Goal: Task Accomplishment & Management: Complete application form

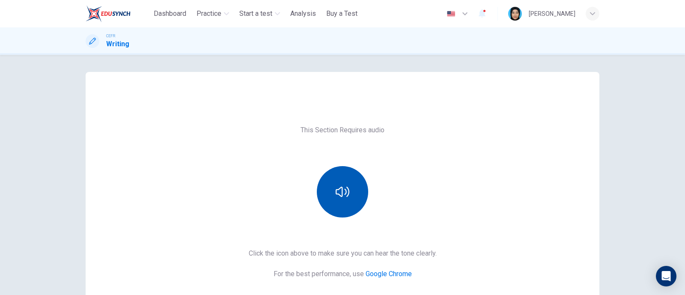
click at [336, 185] on icon "button" at bounding box center [343, 192] width 14 height 14
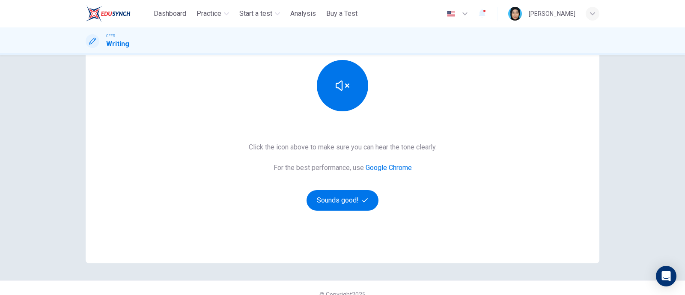
scroll to position [107, 0]
click at [331, 198] on button "Sounds good!" at bounding box center [343, 200] width 72 height 21
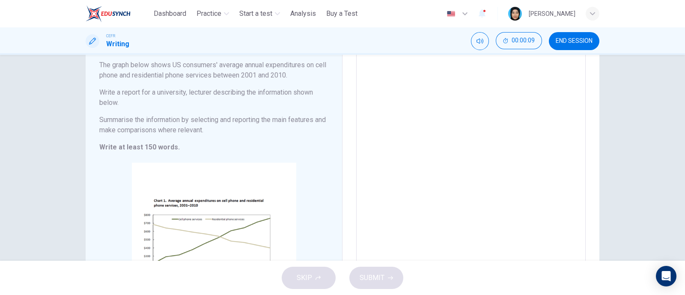
scroll to position [53, 0]
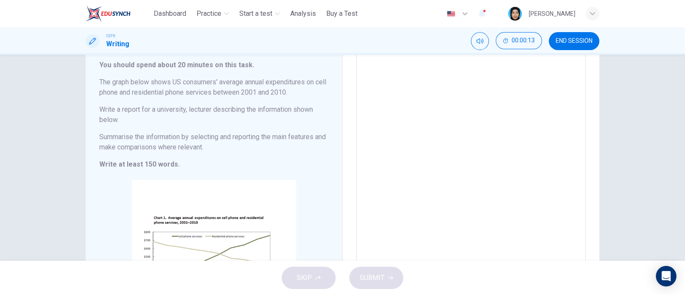
drag, startPoint x: 176, startPoint y: 162, endPoint x: 117, endPoint y: 104, distance: 83.0
click at [117, 104] on div "You should spend about 20 minutes on this task. The graph below shows US consum…" at bounding box center [213, 115] width 229 height 110
drag, startPoint x: 103, startPoint y: 88, endPoint x: 121, endPoint y: 102, distance: 22.6
click at [122, 103] on div "You should spend about 20 minutes on this task. The graph below shows US consum…" at bounding box center [213, 115] width 229 height 110
drag, startPoint x: 112, startPoint y: 85, endPoint x: 127, endPoint y: 97, distance: 19.5
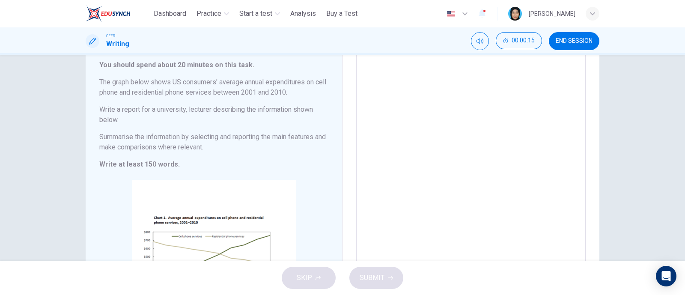
click at [126, 98] on div "You should spend about 20 minutes on this task. The graph below shows US consum…" at bounding box center [213, 115] width 229 height 110
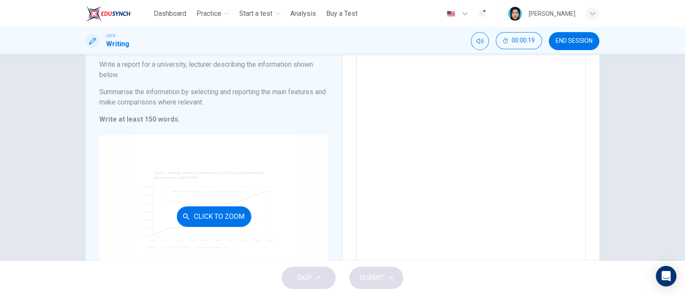
scroll to position [161, 0]
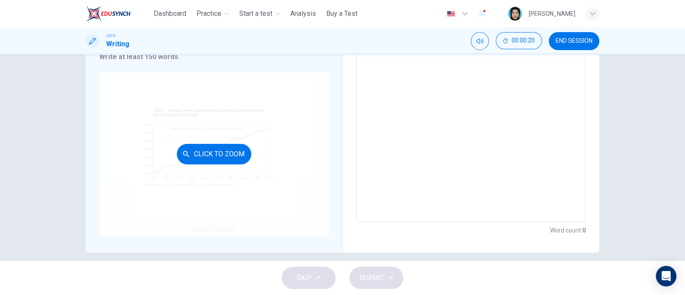
click at [231, 148] on button "Click to Zoom" at bounding box center [214, 154] width 75 height 21
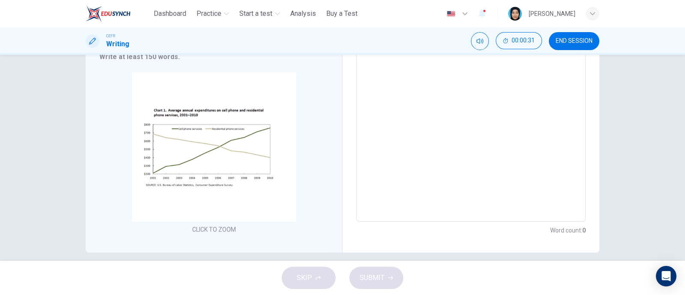
click at [417, 98] on textarea at bounding box center [471, 82] width 218 height 266
type textarea "*"
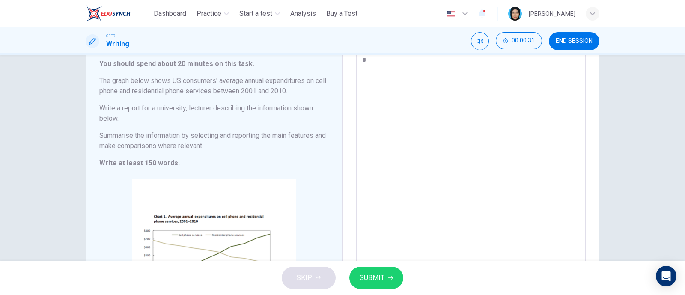
type textarea "**"
type textarea "*"
type textarea "***"
type textarea "*"
type textarea "****"
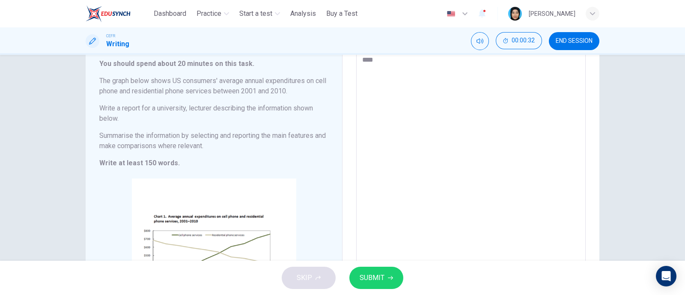
type textarea "*"
type textarea "****"
click at [382, 285] on button "SUBMIT" at bounding box center [377, 278] width 54 height 22
type textarea "*"
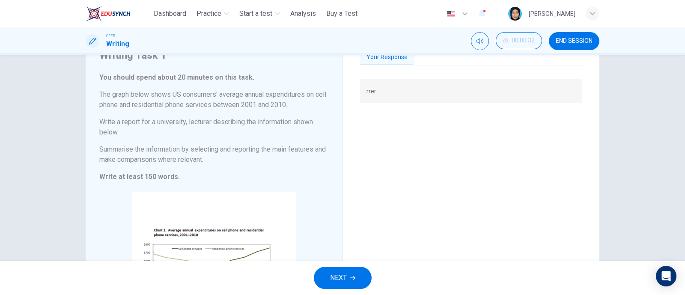
scroll to position [0, 0]
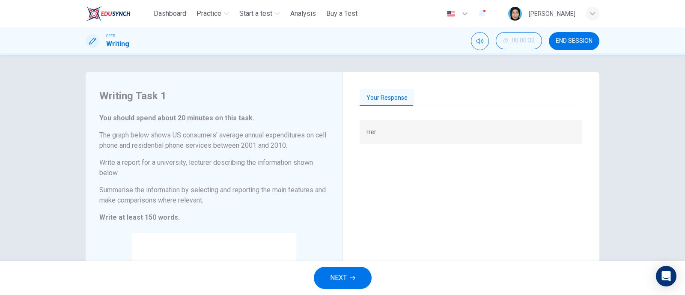
click at [350, 286] on button "NEXT" at bounding box center [343, 278] width 58 height 22
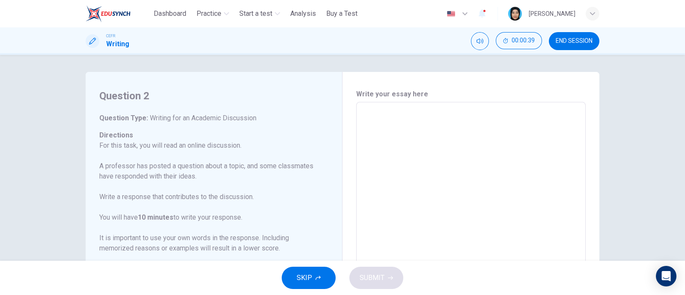
click at [115, 170] on p "For this task, you will read an online discussion. A professor has posted a que…" at bounding box center [208, 197] width 219 height 113
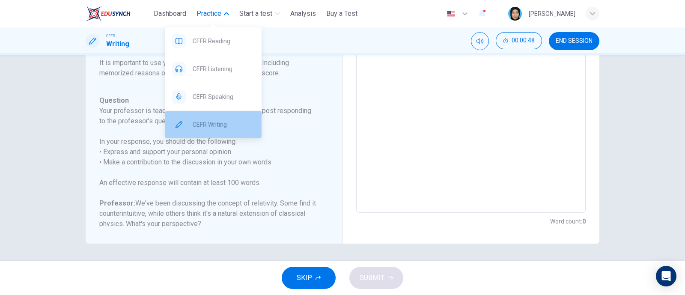
click at [215, 126] on span "CEFR Writing" at bounding box center [224, 125] width 62 height 10
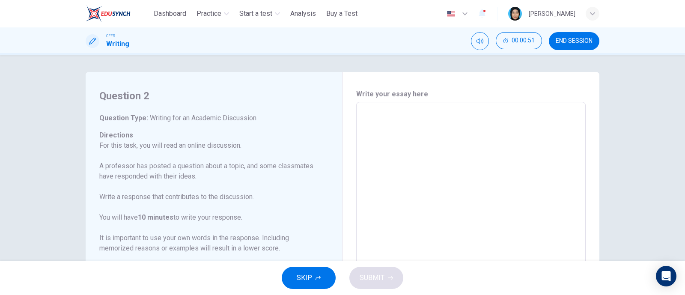
click at [378, 126] on textarea at bounding box center [471, 245] width 218 height 272
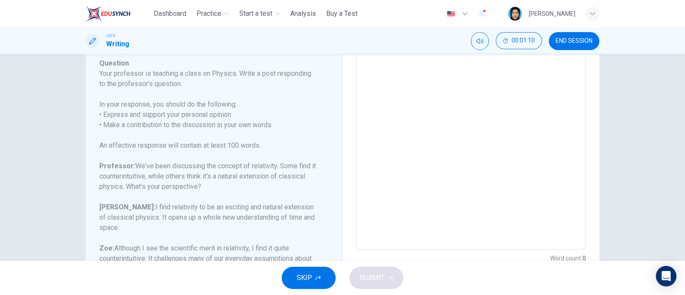
scroll to position [161, 0]
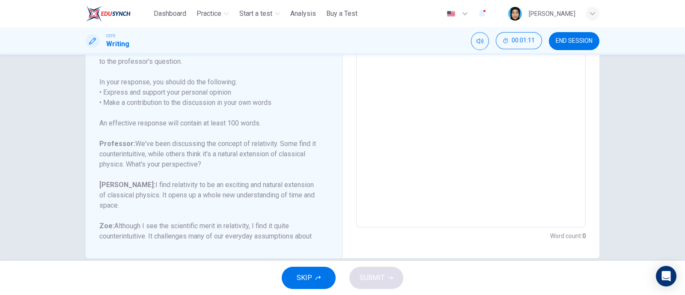
click at [480, 171] on textarea at bounding box center [471, 85] width 218 height 272
type textarea "*"
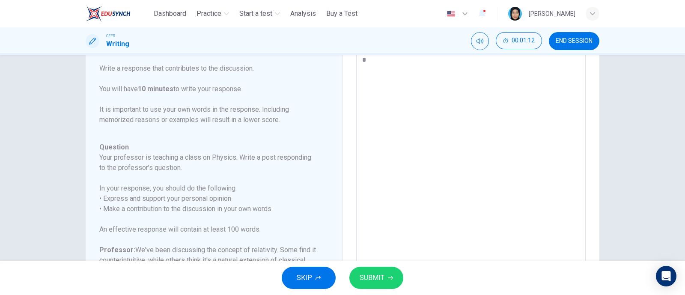
type textarea "**"
type textarea "*"
type textarea "***"
type textarea "*"
type textarea "****"
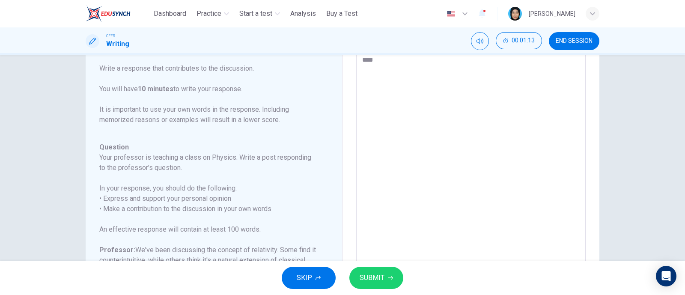
type textarea "*"
type textarea "*****"
type textarea "*"
type textarea "******"
type textarea "*"
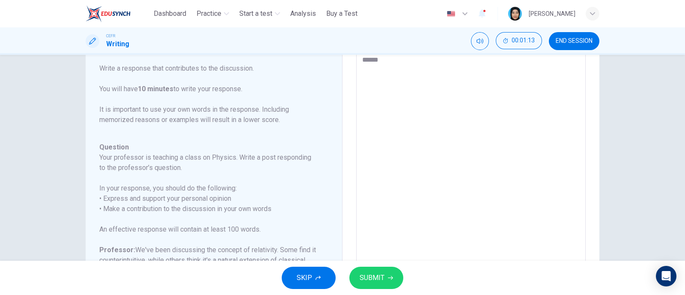
type textarea "******"
click at [382, 273] on span "SUBMIT" at bounding box center [372, 278] width 25 height 12
type textarea "*"
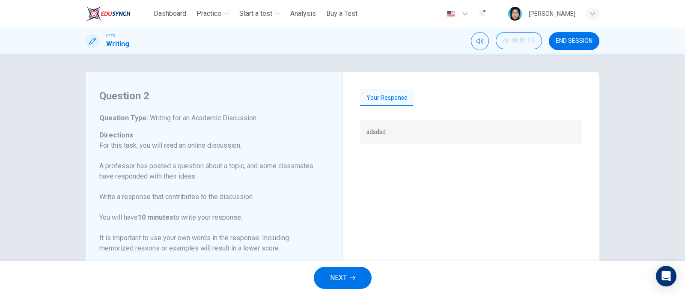
scroll to position [0, 0]
click at [423, 96] on div "Your Response" at bounding box center [471, 98] width 223 height 18
click at [428, 99] on div "Your Response" at bounding box center [471, 98] width 223 height 18
click at [428, 97] on div "Your Response" at bounding box center [471, 98] width 223 height 18
drag, startPoint x: 425, startPoint y: 93, endPoint x: 394, endPoint y: 110, distance: 35.1
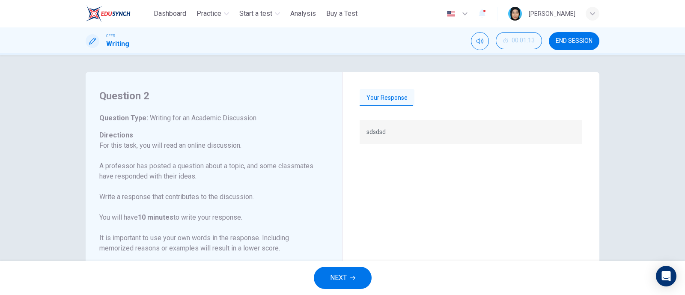
click at [425, 93] on div "Your Response" at bounding box center [471, 98] width 223 height 18
click at [579, 41] on span "END SESSION" at bounding box center [574, 41] width 37 height 7
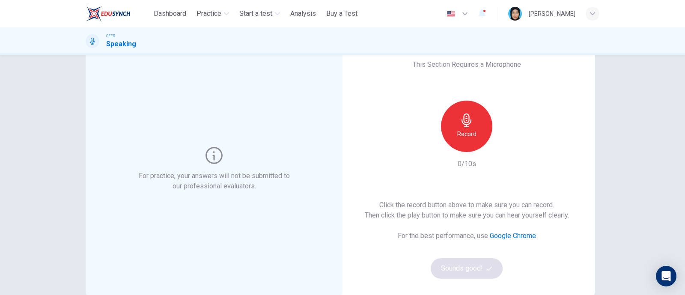
scroll to position [53, 0]
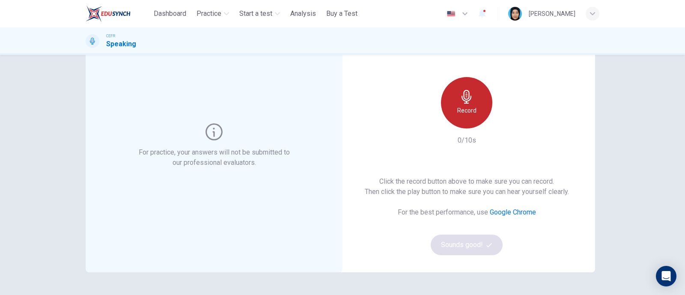
click at [458, 108] on h6 "Record" at bounding box center [467, 110] width 19 height 10
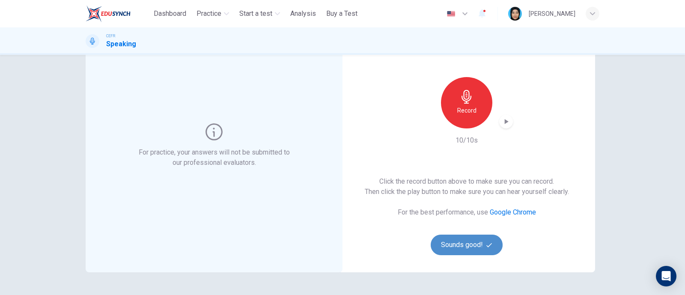
click at [488, 254] on button "Sounds good!" at bounding box center [467, 245] width 72 height 21
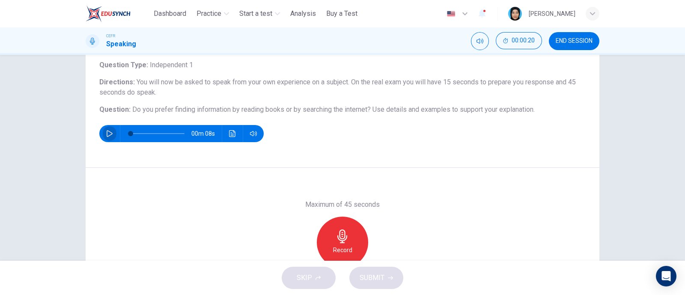
click at [103, 134] on button "button" at bounding box center [110, 133] width 14 height 17
click at [109, 132] on icon "button" at bounding box center [109, 133] width 7 height 7
type input "*"
click at [347, 229] on div "Record" at bounding box center [342, 242] width 51 height 51
click at [347, 229] on div "Stop" at bounding box center [342, 242] width 51 height 51
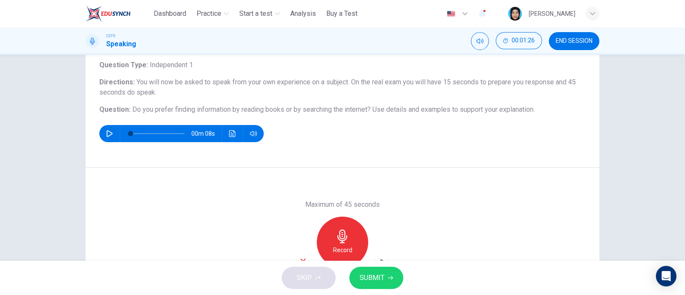
click at [310, 281] on div "SKIP SUBMIT" at bounding box center [342, 278] width 685 height 34
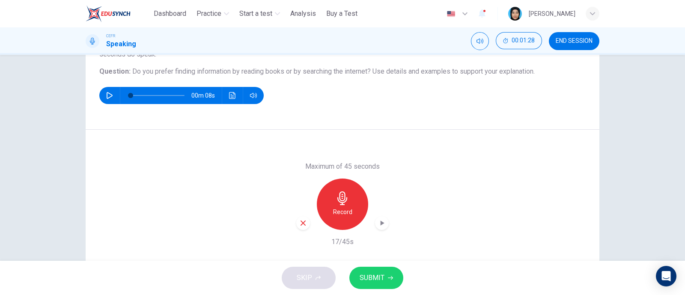
scroll to position [126, 0]
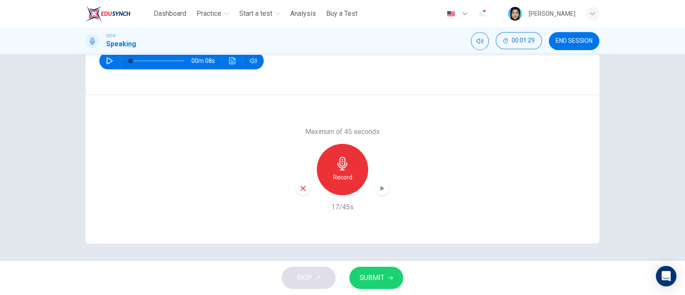
click at [302, 188] on icon "button" at bounding box center [303, 189] width 8 height 8
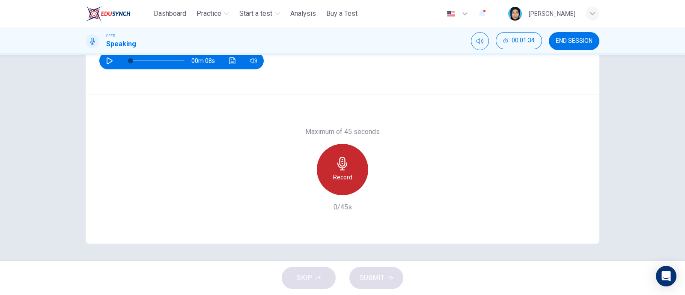
click at [329, 170] on div "Record" at bounding box center [342, 169] width 51 height 51
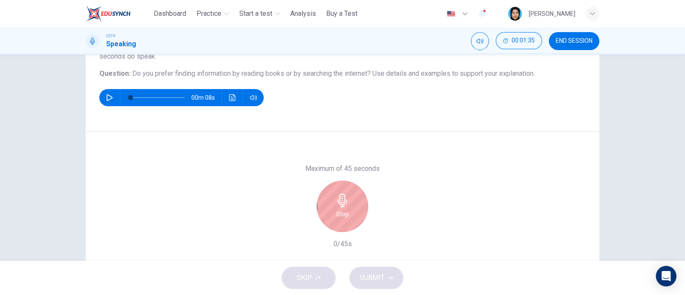
scroll to position [72, 0]
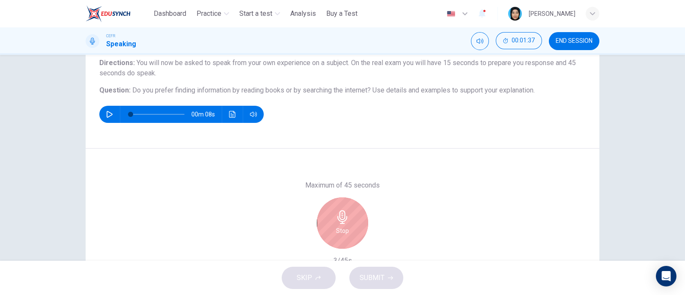
click at [344, 230] on h6 "Stop" at bounding box center [342, 231] width 13 height 10
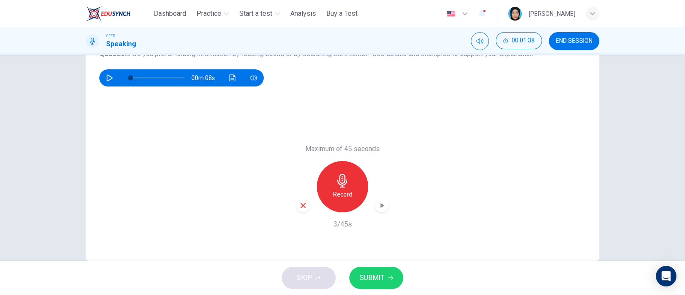
scroll to position [126, 0]
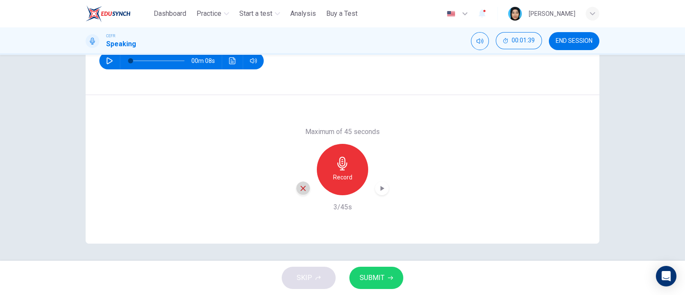
click at [301, 188] on icon "button" at bounding box center [303, 188] width 5 height 5
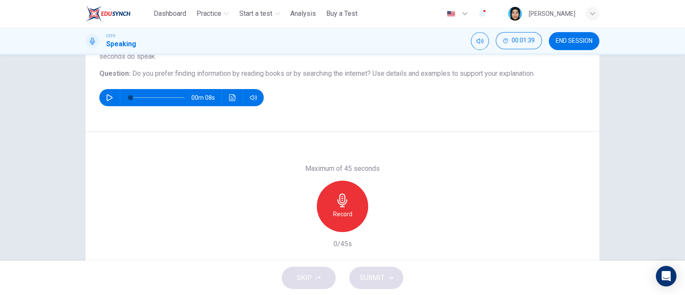
scroll to position [72, 0]
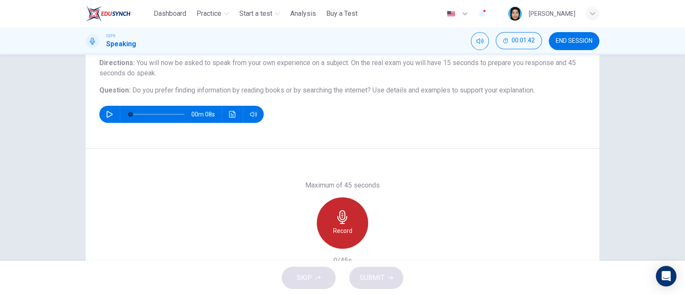
click at [347, 224] on div "Record" at bounding box center [342, 222] width 51 height 51
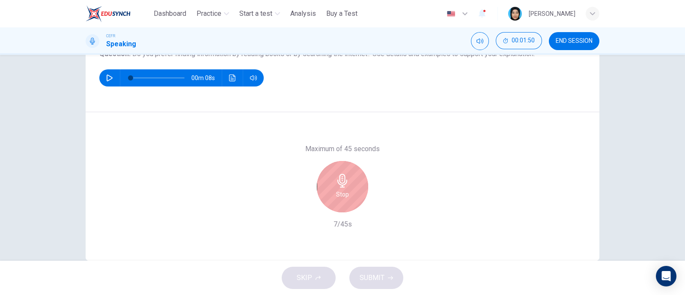
scroll to position [126, 0]
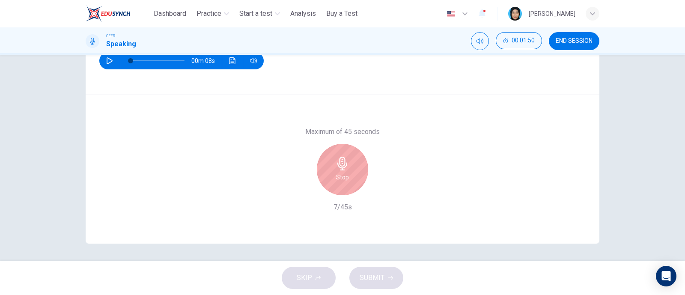
click at [352, 160] on div "Stop" at bounding box center [342, 169] width 51 height 51
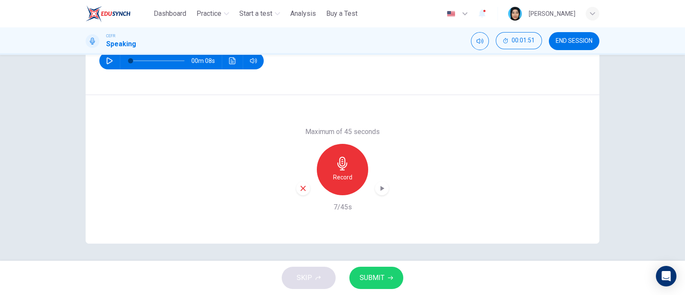
click at [299, 189] on icon "button" at bounding box center [303, 189] width 8 height 8
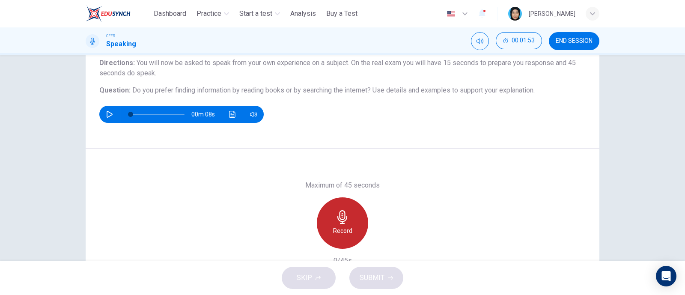
click at [342, 227] on h6 "Record" at bounding box center [342, 231] width 19 height 10
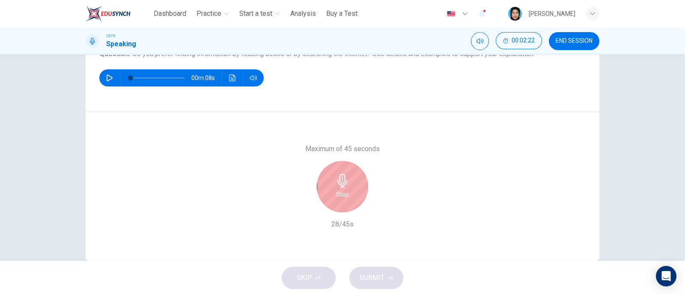
scroll to position [126, 0]
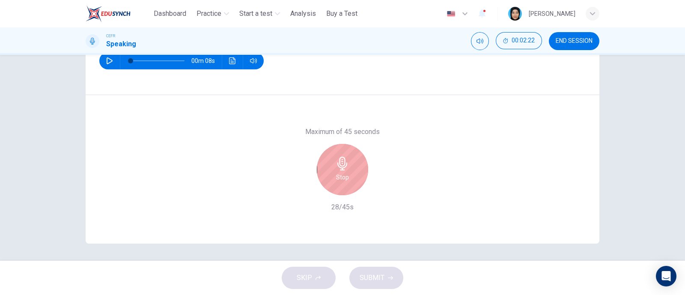
click at [336, 162] on icon "button" at bounding box center [343, 164] width 14 height 14
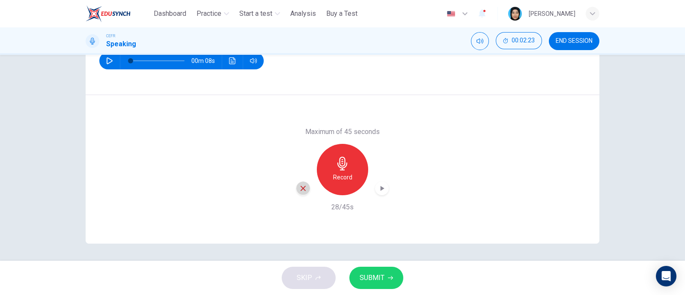
click at [301, 185] on icon "button" at bounding box center [303, 189] width 8 height 8
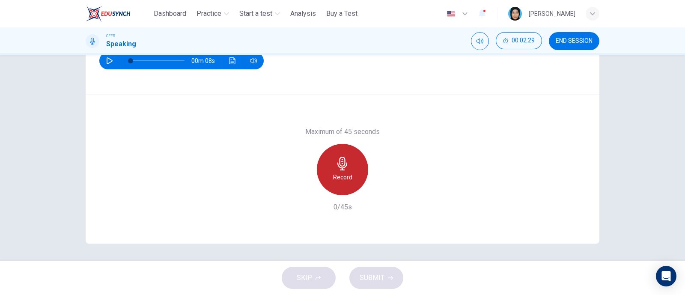
click at [353, 181] on div "Record" at bounding box center [342, 169] width 51 height 51
click at [326, 161] on div "Stop" at bounding box center [342, 169] width 51 height 51
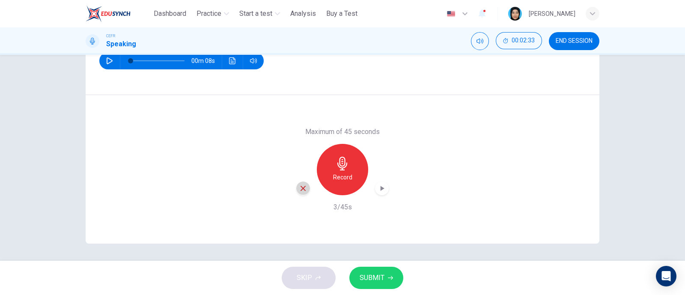
click at [301, 189] on icon "button" at bounding box center [303, 188] width 5 height 5
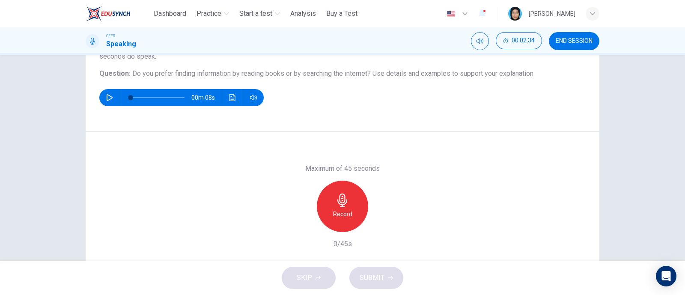
scroll to position [72, 0]
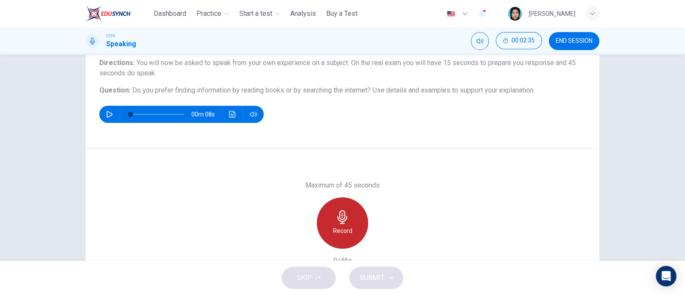
click at [337, 219] on icon "button" at bounding box center [343, 217] width 14 height 14
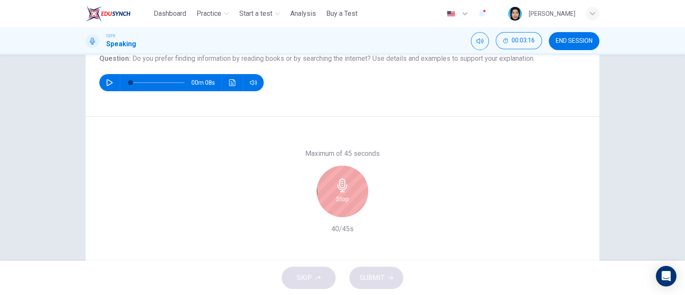
scroll to position [126, 0]
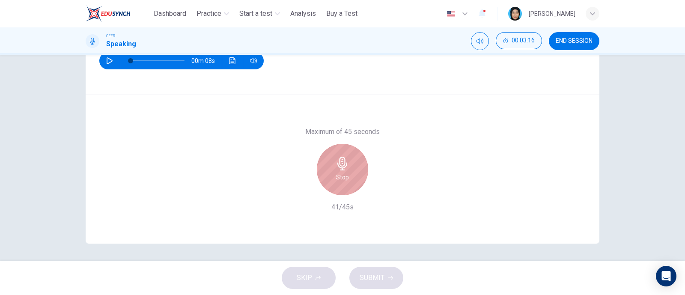
click at [357, 175] on div "Stop" at bounding box center [342, 169] width 51 height 51
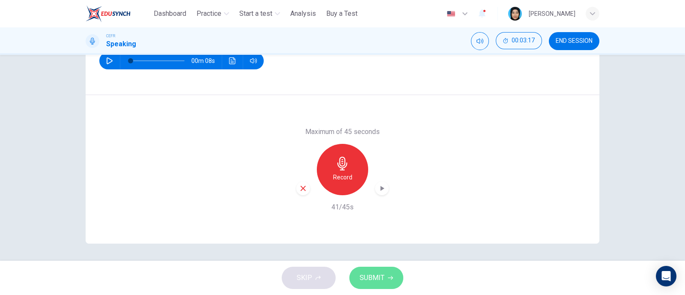
click at [368, 276] on span "SUBMIT" at bounding box center [372, 278] width 25 height 12
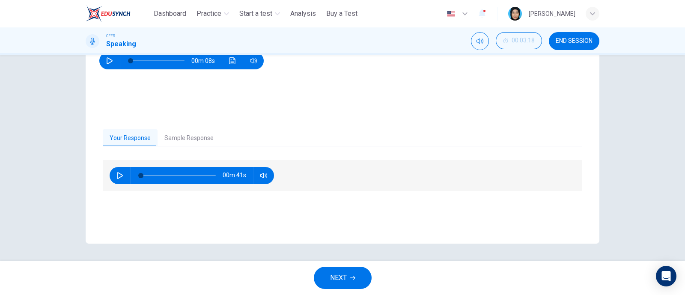
click at [175, 139] on button "Sample Response" at bounding box center [189, 138] width 63 height 18
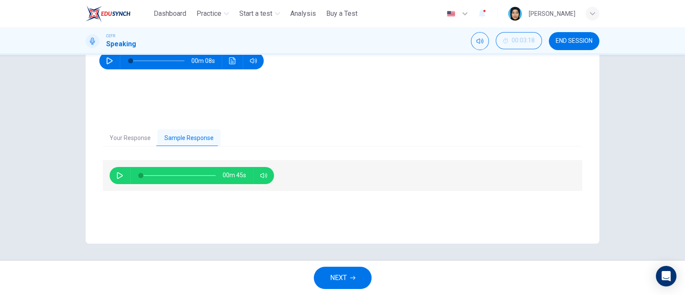
click at [119, 176] on icon "button" at bounding box center [120, 175] width 7 height 7
drag, startPoint x: 146, startPoint y: 174, endPoint x: 121, endPoint y: 174, distance: 24.4
click at [121, 174] on div "00m 45s" at bounding box center [192, 175] width 165 height 17
type input "**"
click at [346, 276] on span "NEXT" at bounding box center [338, 278] width 17 height 12
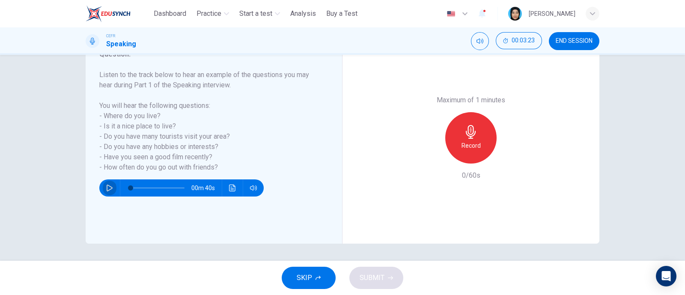
click at [107, 188] on icon "button" at bounding box center [109, 188] width 7 height 7
type input "**"
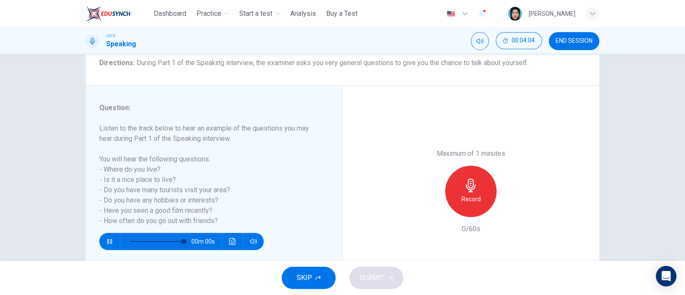
type input "*"
click at [467, 176] on div "Record" at bounding box center [471, 191] width 51 height 51
click at [362, 278] on span "SUBMIT" at bounding box center [372, 278] width 25 height 12
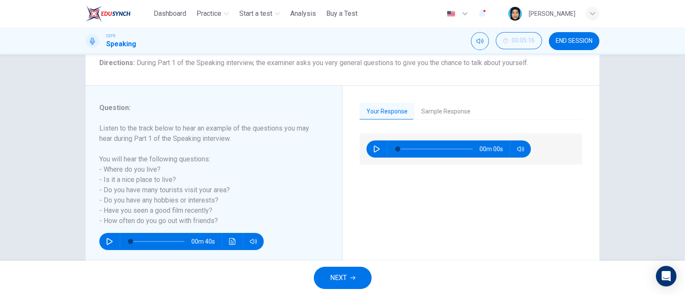
click at [446, 106] on button "Sample Response" at bounding box center [446, 112] width 63 height 18
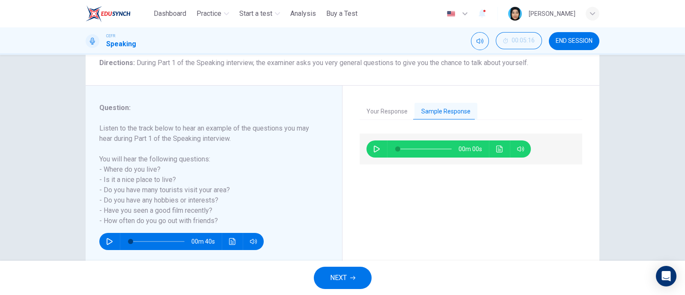
click at [379, 143] on div "00m 00s" at bounding box center [449, 149] width 165 height 17
click at [377, 144] on button "button" at bounding box center [377, 149] width 14 height 17
drag, startPoint x: 401, startPoint y: 147, endPoint x: 399, endPoint y: 127, distance: 19.8
click at [395, 147] on span at bounding box center [397, 149] width 5 height 5
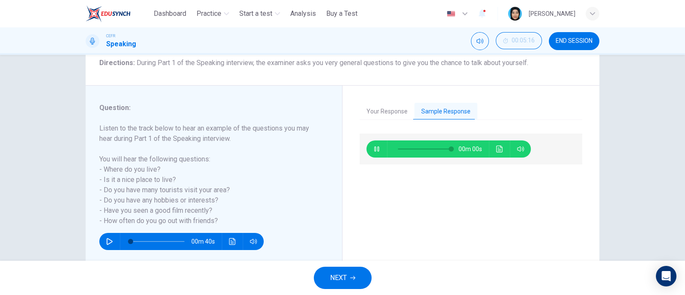
type input "*"
click at [357, 280] on button "NEXT" at bounding box center [343, 278] width 58 height 22
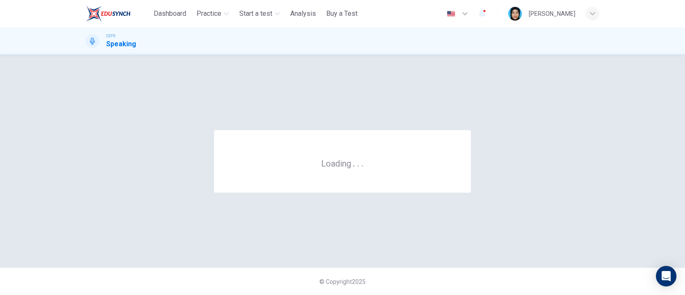
scroll to position [0, 0]
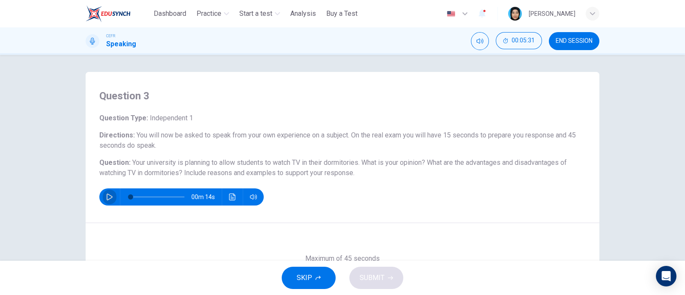
click at [107, 194] on icon "button" at bounding box center [110, 197] width 6 height 7
click at [108, 195] on icon "button" at bounding box center [109, 197] width 7 height 7
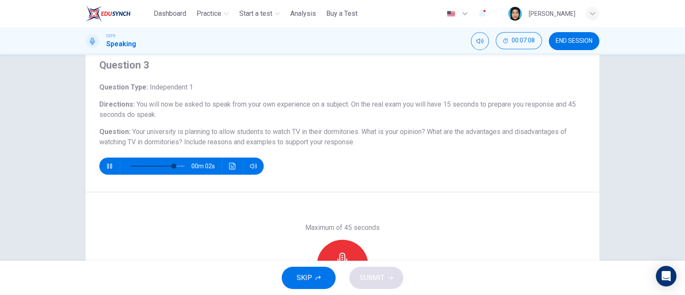
scroll to position [53, 0]
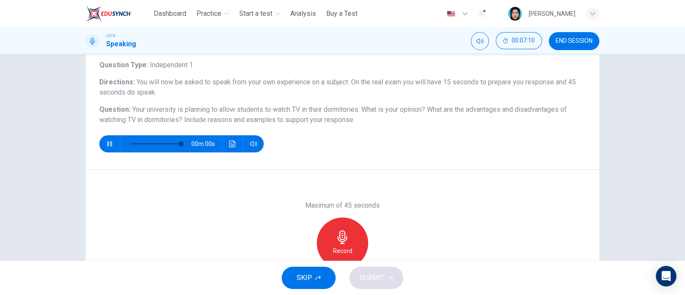
type input "*"
click at [336, 230] on icon "button" at bounding box center [343, 237] width 14 height 14
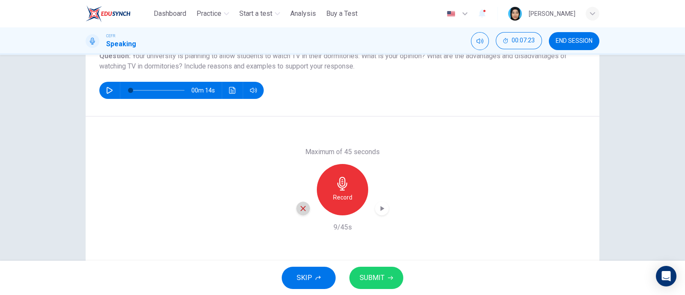
click at [302, 205] on icon "button" at bounding box center [303, 209] width 8 height 8
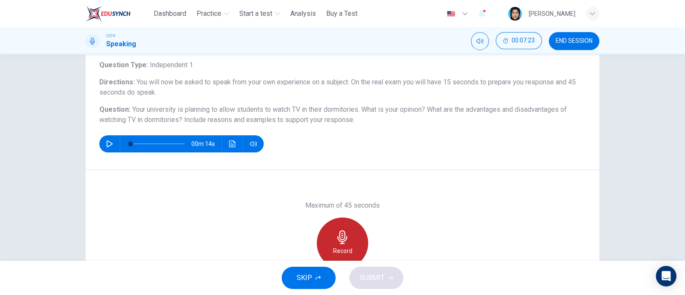
click at [333, 228] on div "Record" at bounding box center [342, 243] width 51 height 51
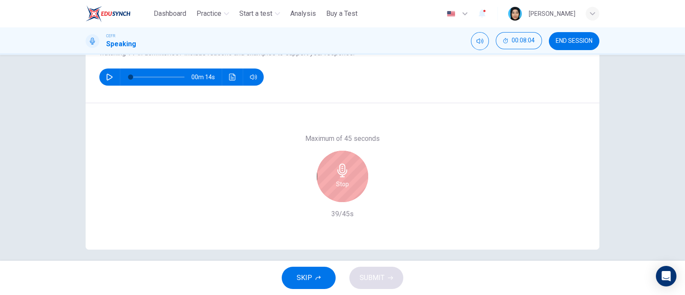
scroll to position [126, 0]
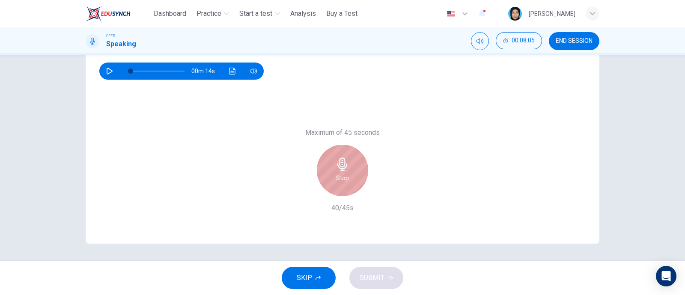
click at [349, 174] on div "Stop" at bounding box center [342, 170] width 51 height 51
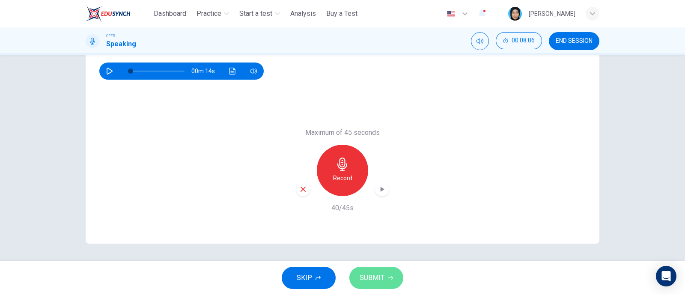
click at [367, 277] on span "SUBMIT" at bounding box center [372, 278] width 25 height 12
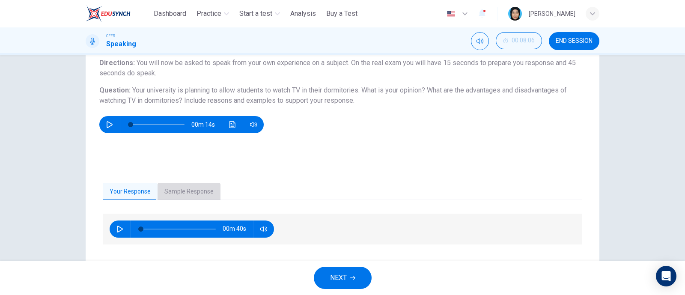
click at [205, 187] on button "Sample Response" at bounding box center [189, 192] width 63 height 18
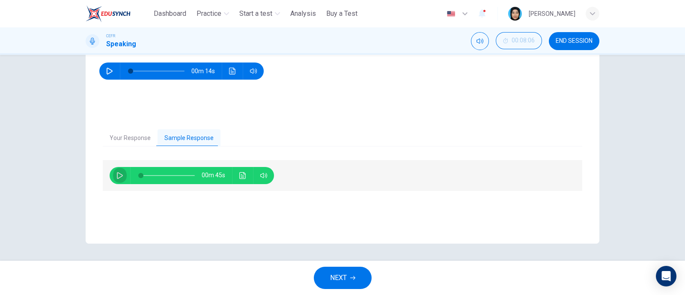
click at [117, 173] on icon "button" at bounding box center [120, 175] width 6 height 7
type input "**"
click at [349, 275] on button "NEXT" at bounding box center [343, 278] width 58 height 22
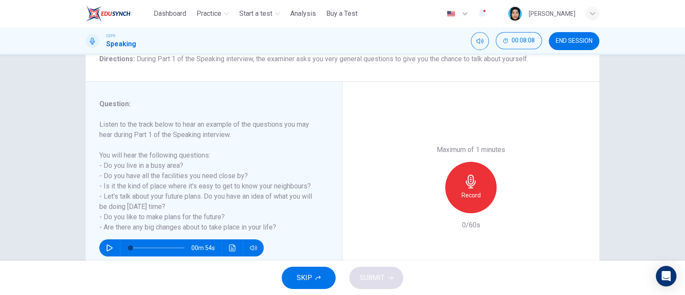
scroll to position [107, 0]
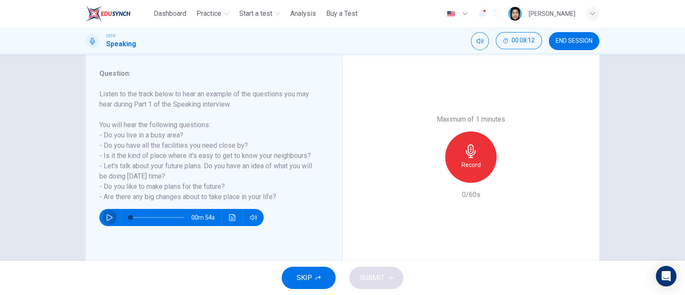
click at [106, 216] on icon "button" at bounding box center [109, 217] width 7 height 7
click at [465, 169] on h6 "Record" at bounding box center [471, 165] width 19 height 10
click at [465, 169] on h6 "Stop" at bounding box center [471, 165] width 13 height 10
click at [432, 178] on icon "button" at bounding box center [432, 176] width 8 height 8
click at [464, 156] on icon "button" at bounding box center [471, 151] width 14 height 14
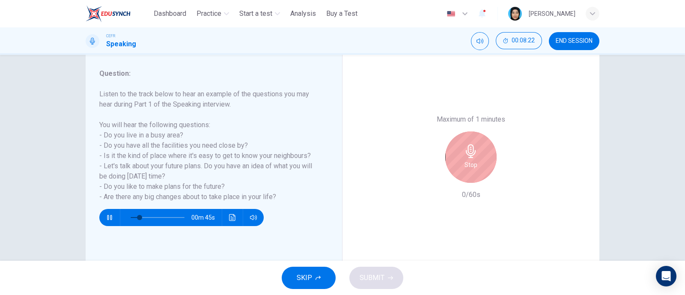
click at [464, 156] on icon "button" at bounding box center [471, 151] width 14 height 14
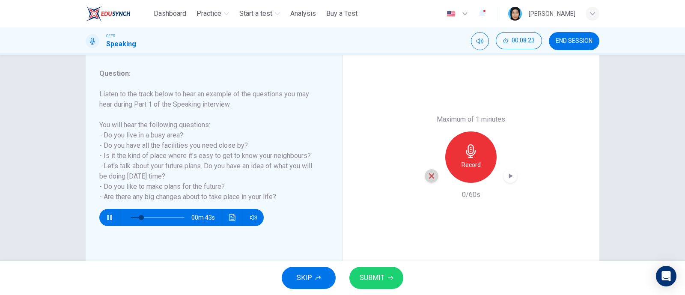
click at [425, 176] on div "button" at bounding box center [432, 176] width 14 height 14
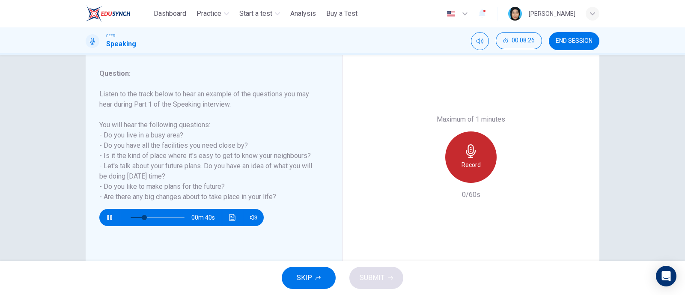
click at [471, 159] on div "Record" at bounding box center [471, 157] width 51 height 51
click at [474, 153] on icon "button" at bounding box center [471, 151] width 14 height 14
click at [476, 151] on div "Record" at bounding box center [471, 157] width 51 height 51
click at [476, 151] on div "Stop" at bounding box center [471, 157] width 51 height 51
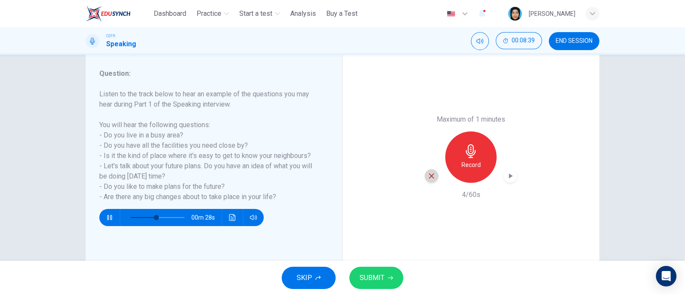
click at [428, 174] on icon "button" at bounding box center [432, 176] width 8 height 8
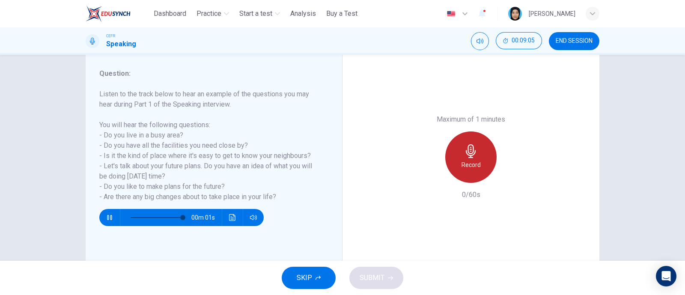
click at [467, 161] on h6 "Record" at bounding box center [471, 165] width 19 height 10
type input "*"
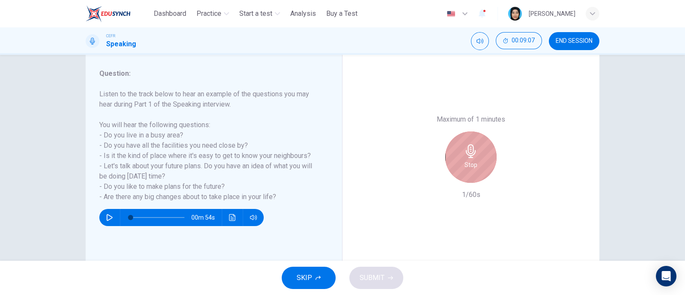
click at [467, 161] on h6 "Stop" at bounding box center [471, 165] width 13 height 10
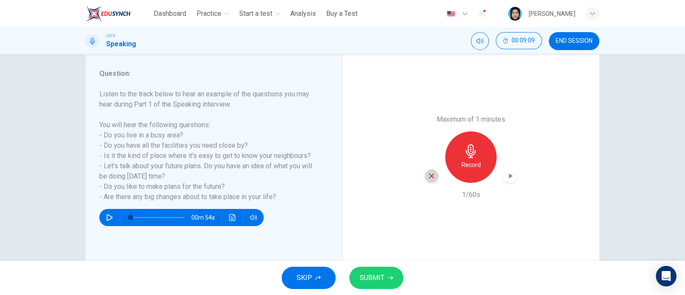
click at [433, 177] on div "button" at bounding box center [432, 176] width 14 height 14
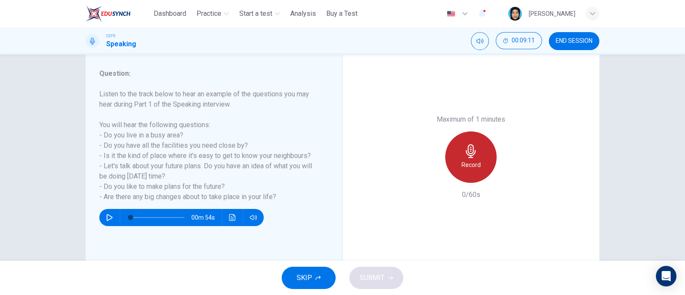
click at [465, 153] on icon "button" at bounding box center [471, 151] width 14 height 14
click at [467, 151] on icon "button" at bounding box center [471, 151] width 10 height 14
click at [474, 154] on icon "button" at bounding box center [471, 151] width 14 height 14
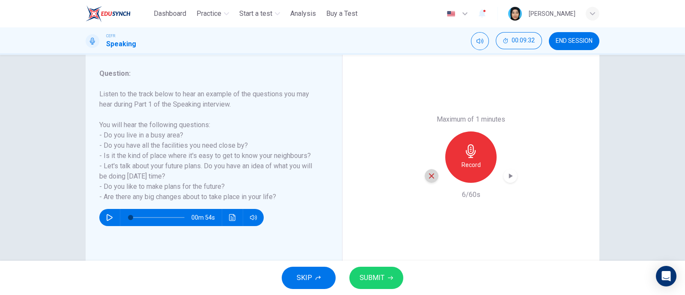
click at [431, 176] on icon "button" at bounding box center [432, 176] width 8 height 8
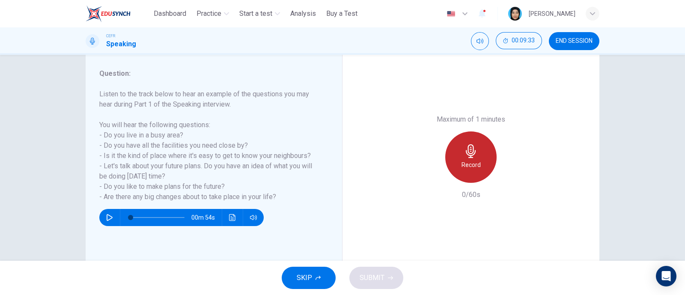
click at [473, 160] on h6 "Record" at bounding box center [471, 165] width 19 height 10
click at [475, 157] on icon "button" at bounding box center [471, 151] width 14 height 14
click at [473, 152] on icon "button" at bounding box center [471, 151] width 10 height 14
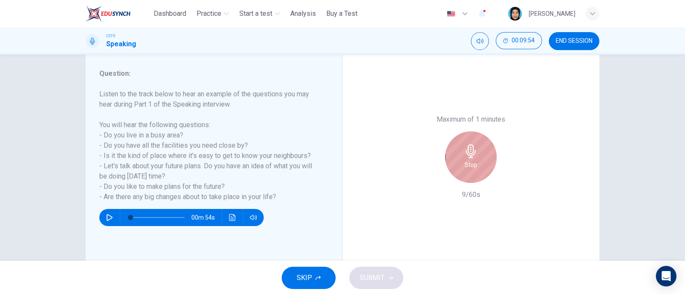
click at [472, 155] on icon "button" at bounding box center [471, 151] width 14 height 14
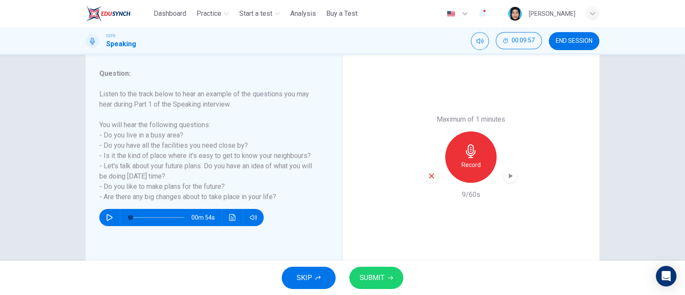
click at [472, 155] on icon "button" at bounding box center [471, 151] width 14 height 14
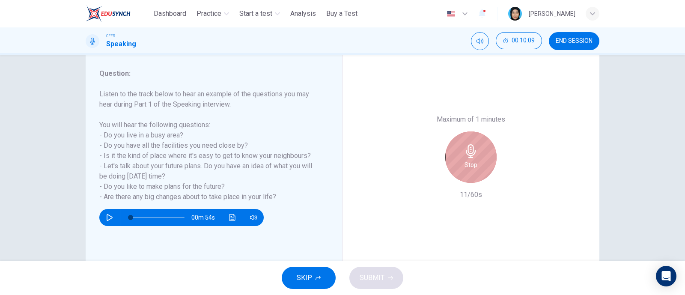
click at [472, 155] on icon "button" at bounding box center [471, 151] width 14 height 14
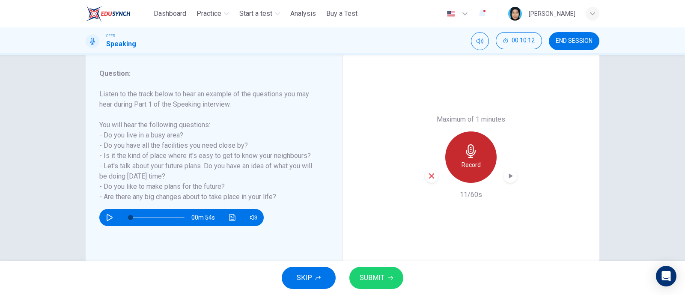
click at [476, 158] on div "Record" at bounding box center [471, 157] width 51 height 51
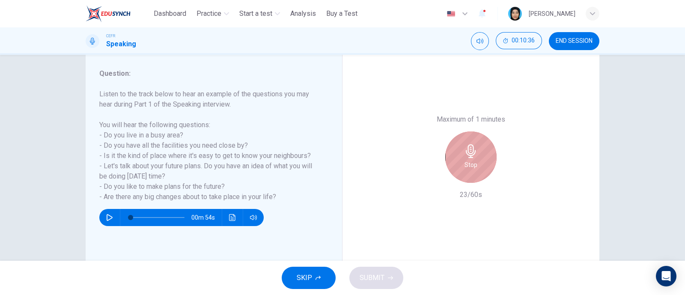
click at [476, 158] on div "Stop" at bounding box center [471, 157] width 51 height 51
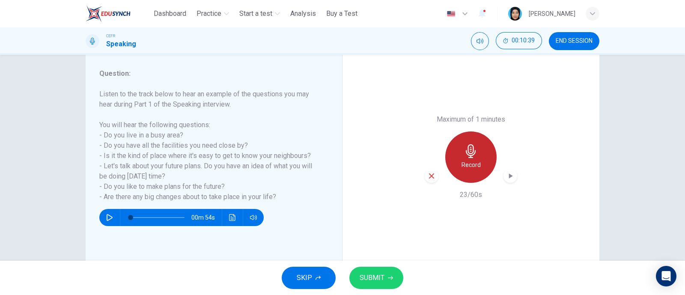
click at [476, 158] on div "Record" at bounding box center [471, 157] width 51 height 51
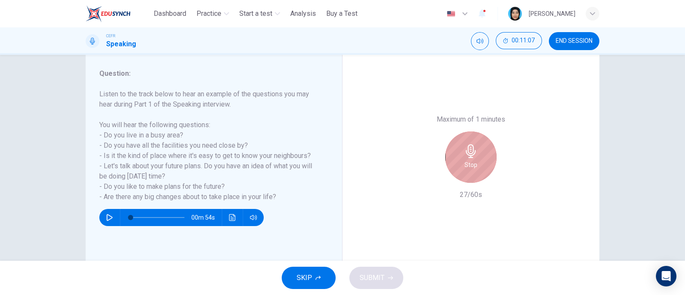
click at [478, 143] on div "Stop" at bounding box center [471, 157] width 51 height 51
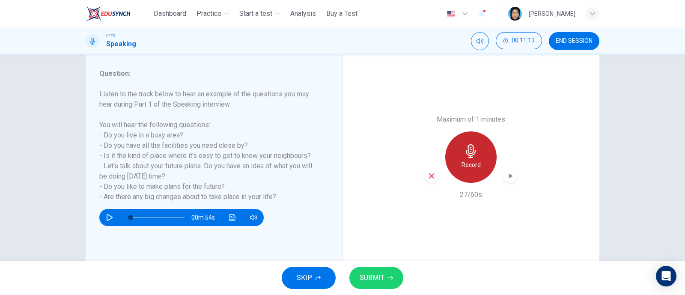
click at [480, 159] on div "Record" at bounding box center [471, 157] width 51 height 51
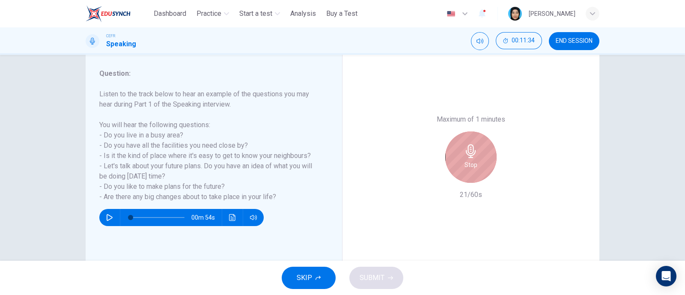
click at [484, 157] on div "Stop" at bounding box center [471, 157] width 51 height 51
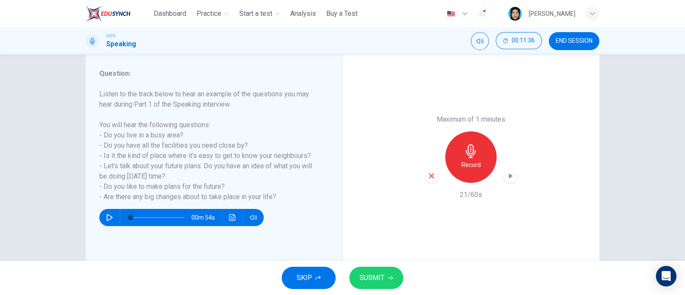
click at [469, 156] on icon "button" at bounding box center [471, 151] width 14 height 14
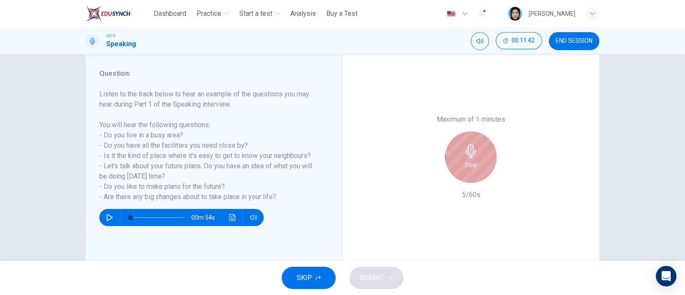
click at [476, 180] on div "Stop" at bounding box center [471, 157] width 51 height 51
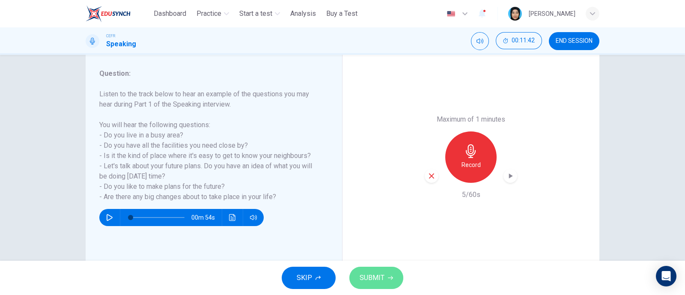
click at [379, 286] on button "SUBMIT" at bounding box center [377, 278] width 54 height 22
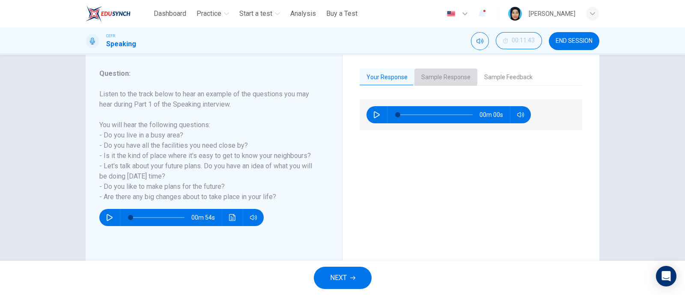
click at [437, 74] on button "Sample Response" at bounding box center [446, 78] width 63 height 18
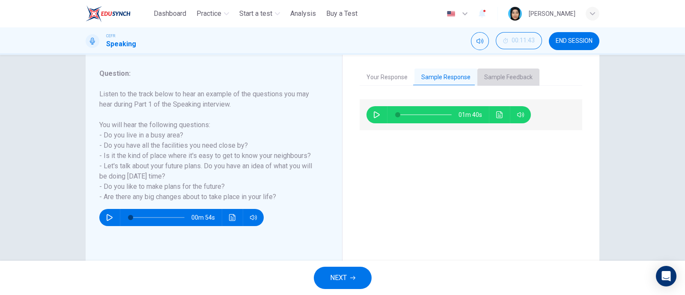
click at [499, 82] on button "Sample Feedback" at bounding box center [509, 78] width 62 height 18
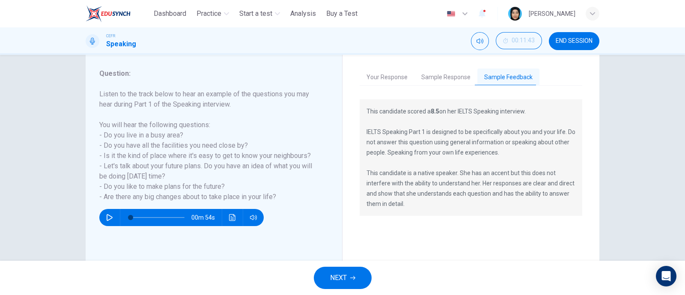
drag, startPoint x: 456, startPoint y: 85, endPoint x: 460, endPoint y: 83, distance: 4.6
click at [458, 85] on div "Your Response Sample Response Sample Feedback 00m 05s 01m 40s This candidate sc…" at bounding box center [471, 157] width 223 height 177
click at [453, 66] on div "Your Response Sample Response Sample Feedback 00m 05s 01m 40s This candidate sc…" at bounding box center [471, 157] width 257 height 212
click at [461, 82] on button "Sample Response" at bounding box center [446, 78] width 63 height 18
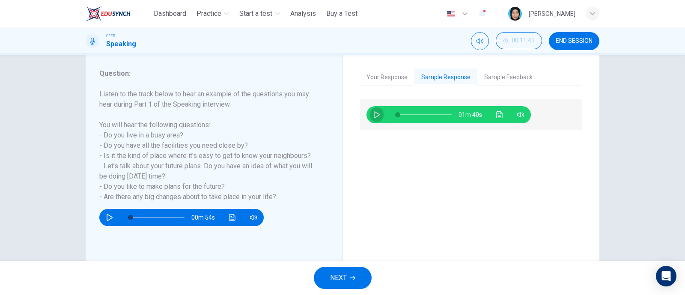
click at [374, 111] on icon "button" at bounding box center [377, 114] width 7 height 7
click at [370, 114] on button "button" at bounding box center [377, 114] width 14 height 17
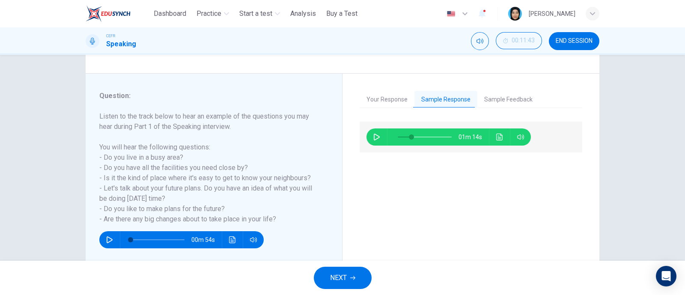
scroll to position [126, 0]
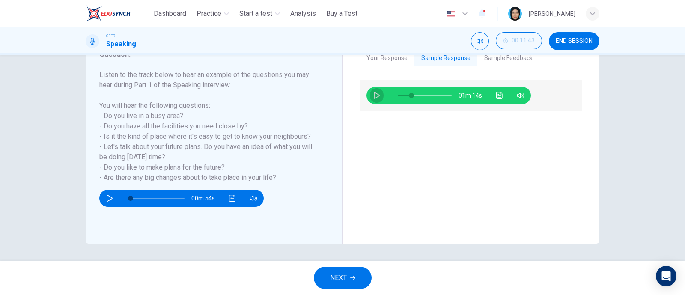
click at [375, 98] on icon "button" at bounding box center [377, 95] width 7 height 7
click at [377, 96] on icon "button" at bounding box center [377, 95] width 6 height 7
click at [375, 92] on icon "button" at bounding box center [377, 95] width 7 height 7
click at [379, 88] on div "01m 11s" at bounding box center [449, 95] width 165 height 17
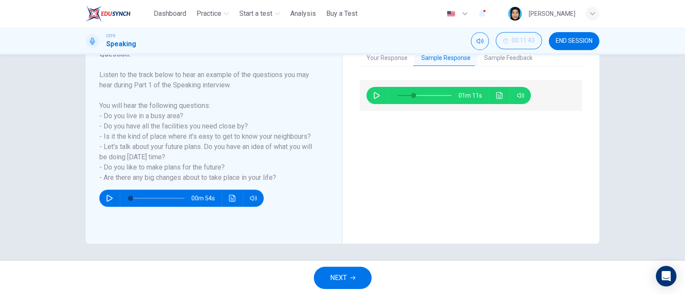
click at [374, 97] on icon "button" at bounding box center [377, 95] width 7 height 7
click at [377, 101] on button "button" at bounding box center [377, 95] width 14 height 17
click at [374, 96] on icon "button" at bounding box center [377, 95] width 7 height 7
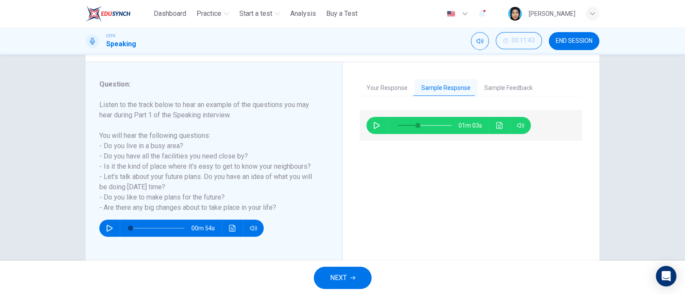
scroll to position [72, 0]
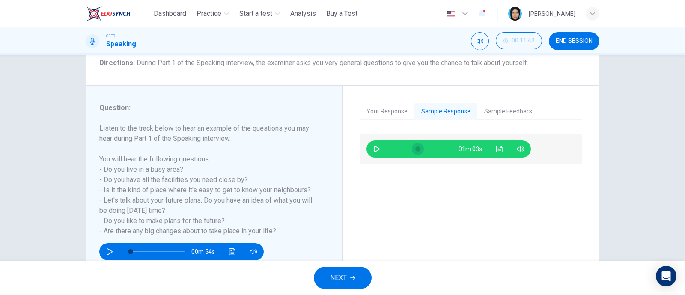
click at [404, 146] on span at bounding box center [425, 149] width 54 height 12
click at [374, 148] on icon "button" at bounding box center [377, 149] width 7 height 7
type input "**"
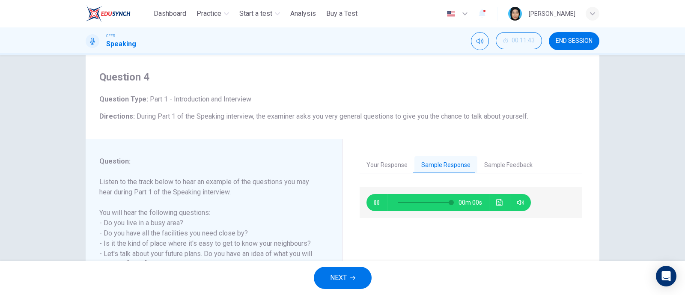
type input "*"
click at [502, 162] on button "Sample Feedback" at bounding box center [509, 165] width 62 height 18
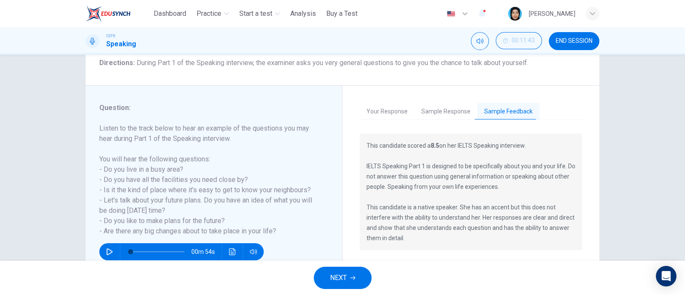
scroll to position [126, 0]
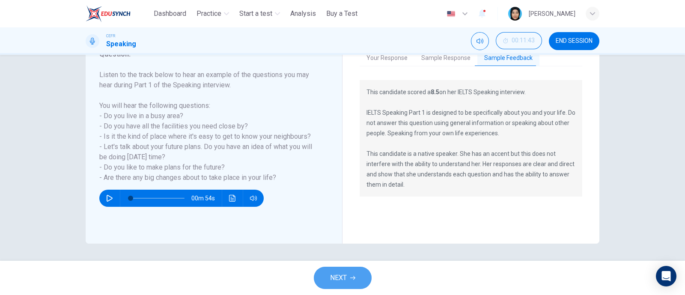
click at [340, 275] on span "NEXT" at bounding box center [338, 278] width 17 height 12
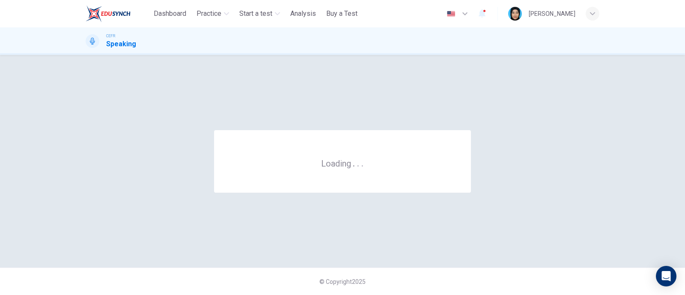
scroll to position [0, 0]
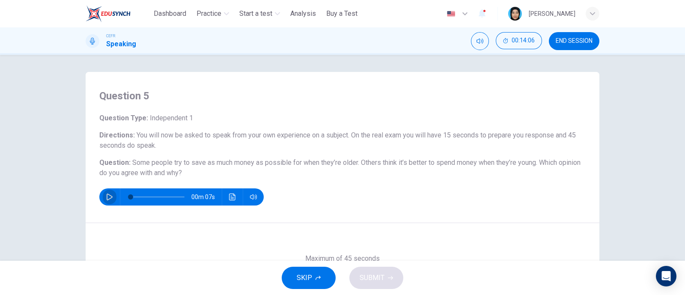
click at [109, 194] on icon "button" at bounding box center [109, 197] width 7 height 7
type input "*"
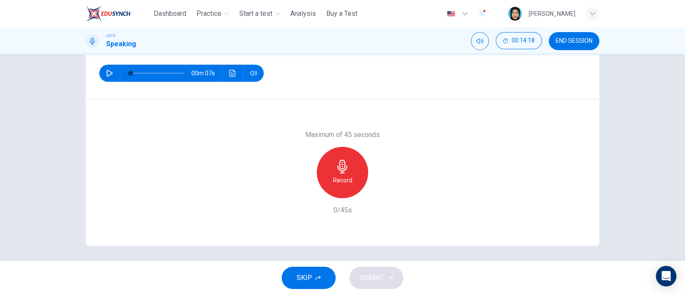
scroll to position [126, 0]
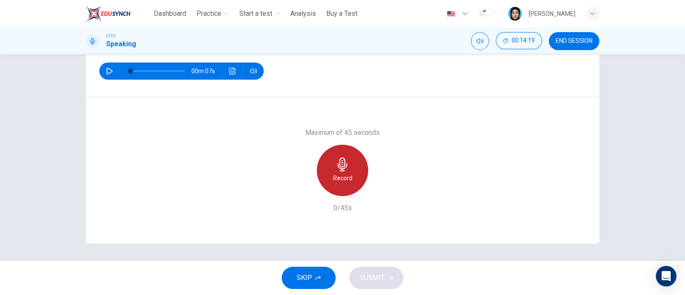
click at [351, 176] on div "Record" at bounding box center [342, 170] width 51 height 51
click at [351, 176] on div "Stop" at bounding box center [342, 170] width 51 height 51
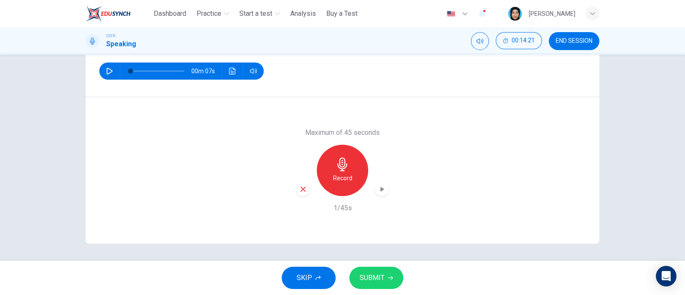
click at [377, 272] on span "SUBMIT" at bounding box center [372, 278] width 25 height 12
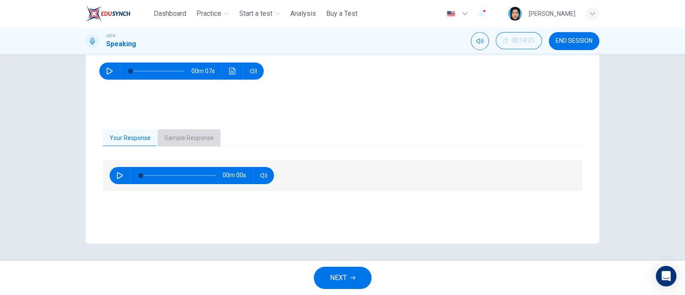
click at [197, 136] on button "Sample Response" at bounding box center [189, 138] width 63 height 18
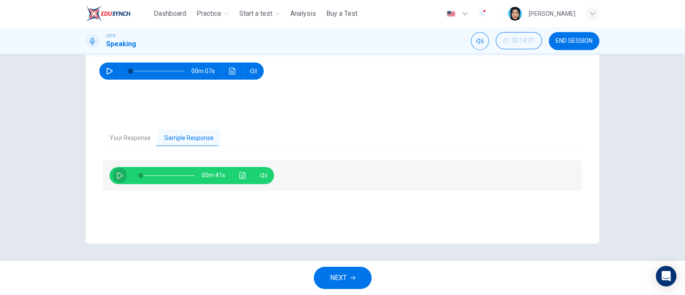
click at [117, 174] on icon "button" at bounding box center [120, 175] width 7 height 7
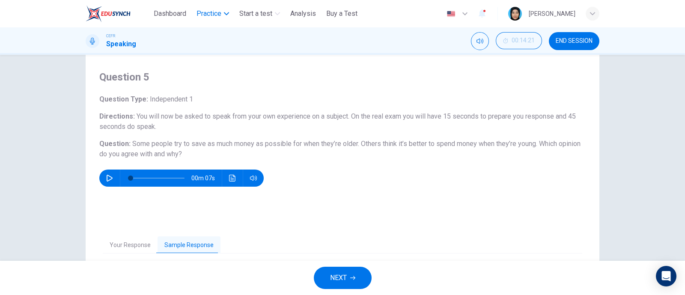
type input "*"
click at [560, 40] on span "END SESSION" at bounding box center [574, 41] width 37 height 7
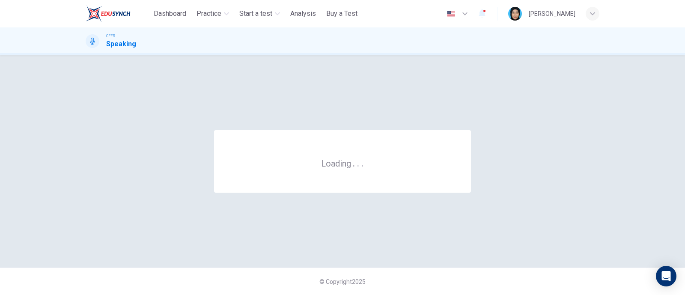
scroll to position [0, 0]
